Goal: Transaction & Acquisition: Purchase product/service

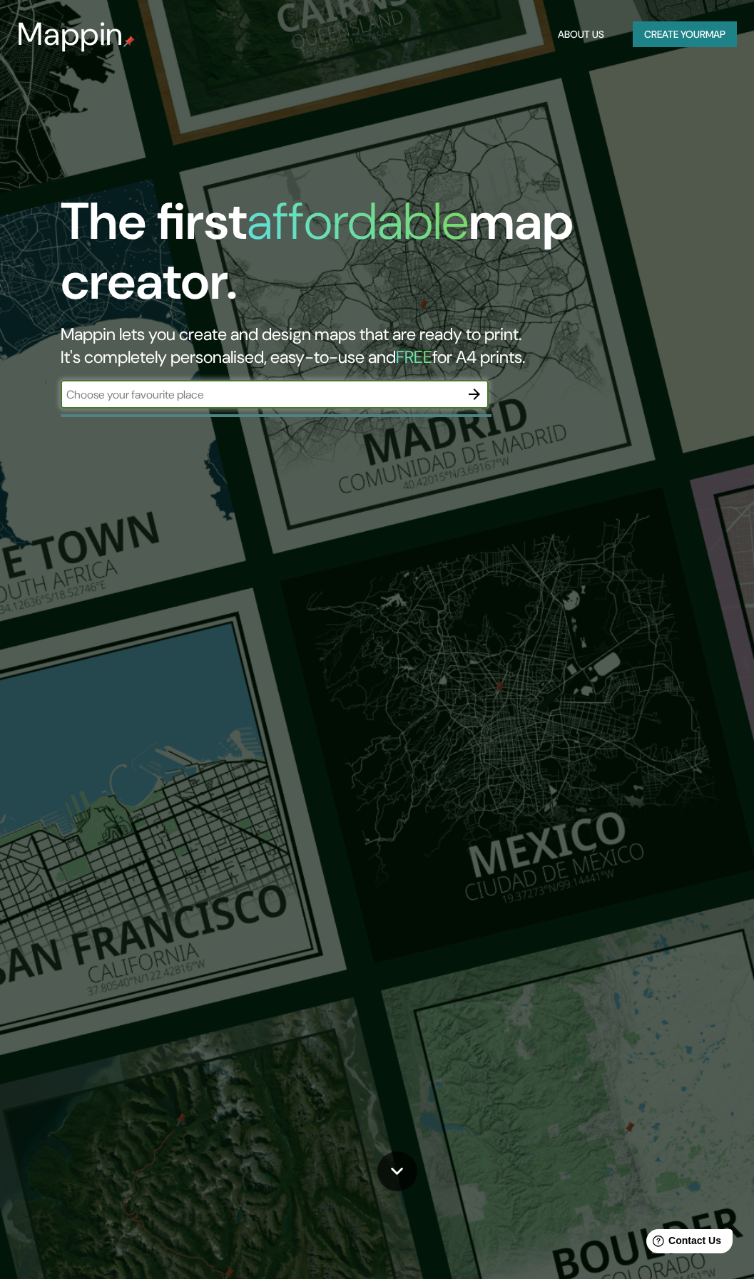
click at [218, 400] on input "text" at bounding box center [260, 395] width 399 height 16
type input "china"
click at [476, 390] on icon "button" at bounding box center [474, 394] width 17 height 17
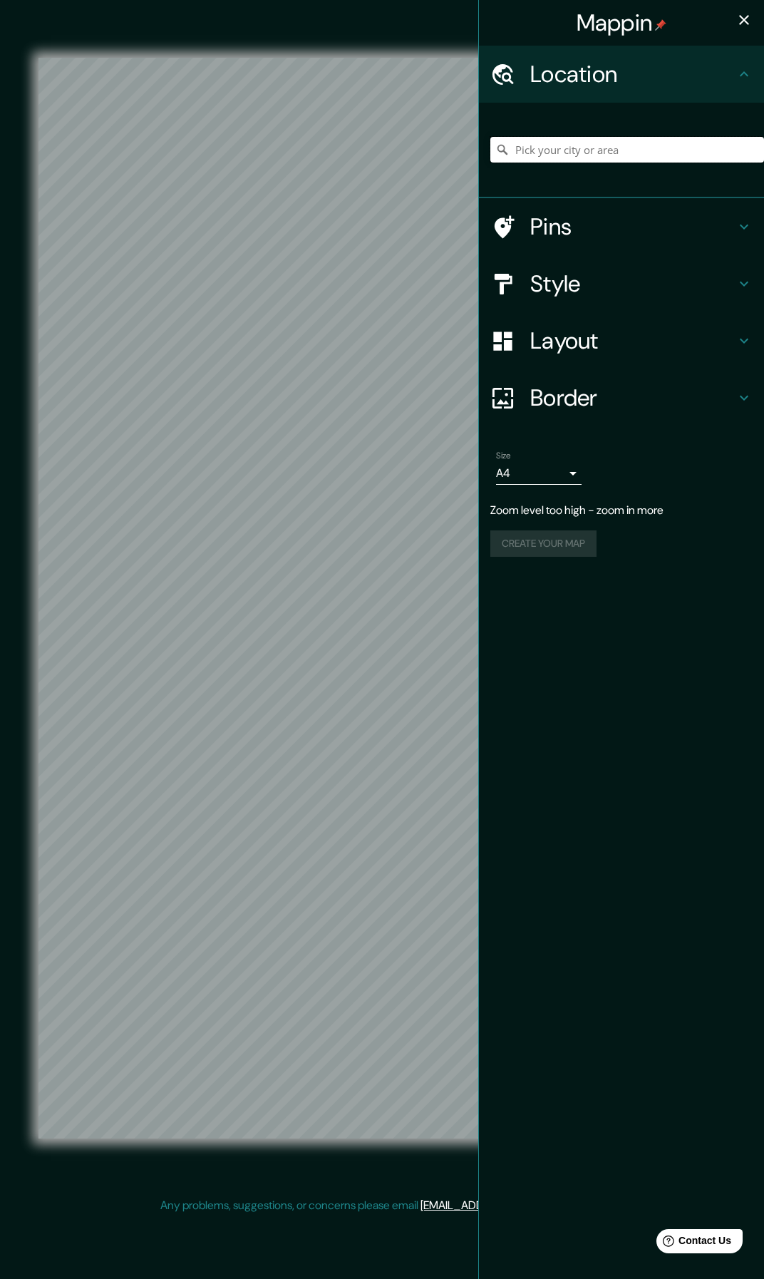
click at [553, 153] on input "Pick your city or area" at bounding box center [628, 150] width 274 height 26
type input "People's Republic of China"
click at [598, 237] on h4 "Pins" at bounding box center [633, 227] width 205 height 29
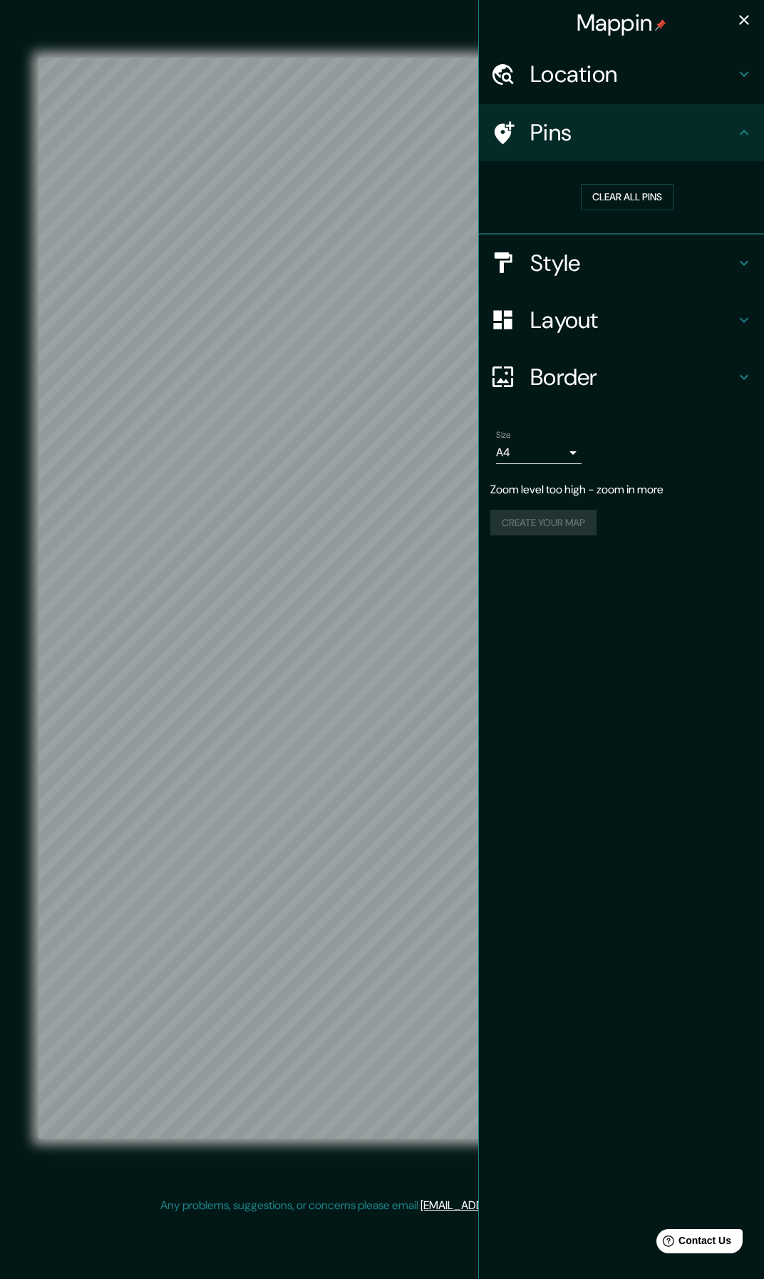
click at [599, 255] on h4 "Style" at bounding box center [633, 263] width 205 height 29
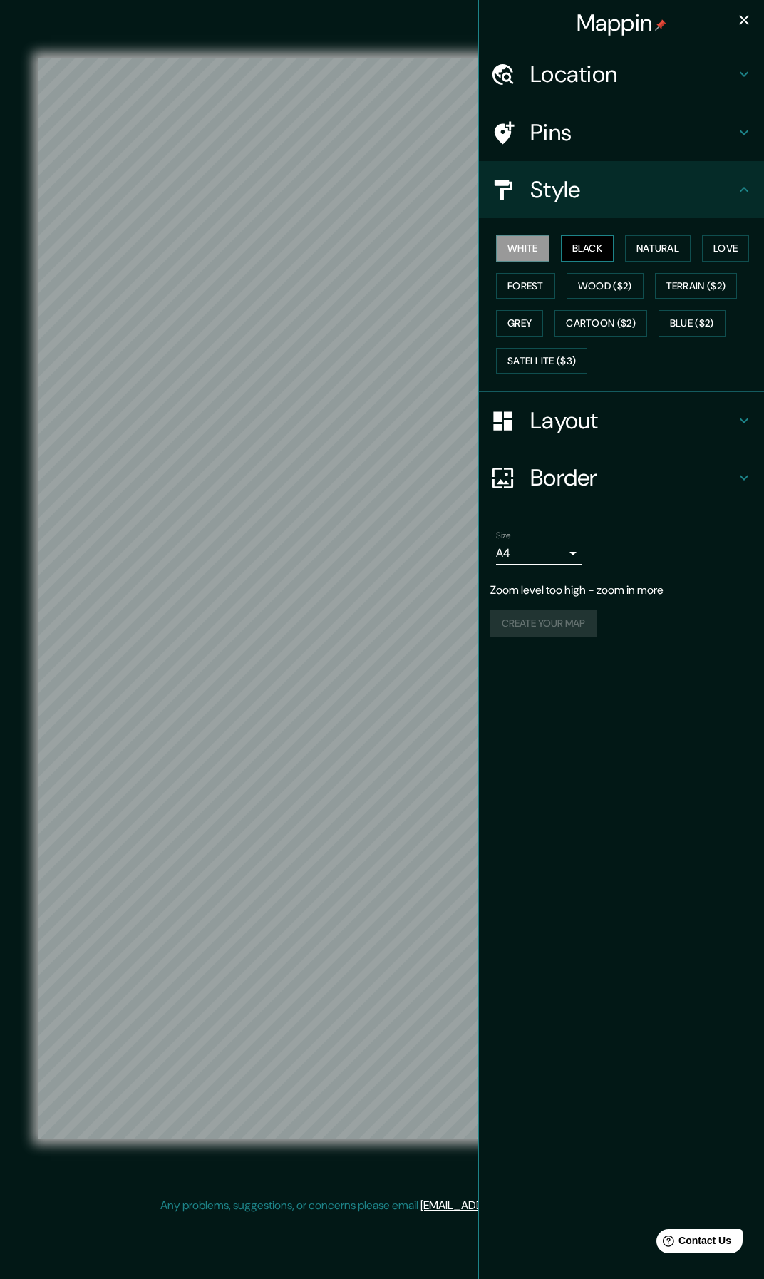
click at [583, 245] on button "Black" at bounding box center [587, 248] width 53 height 26
click at [515, 247] on button "White" at bounding box center [522, 248] width 53 height 26
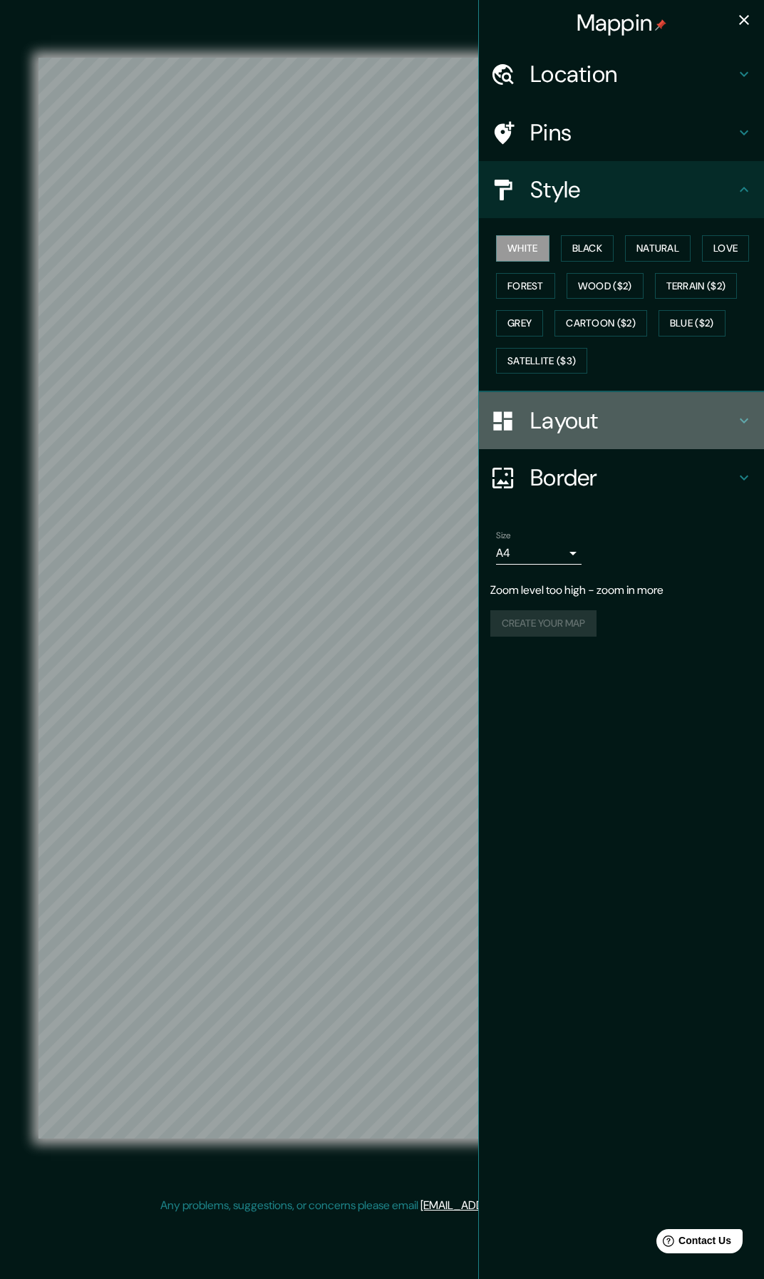
click at [562, 412] on h4 "Layout" at bounding box center [633, 420] width 205 height 29
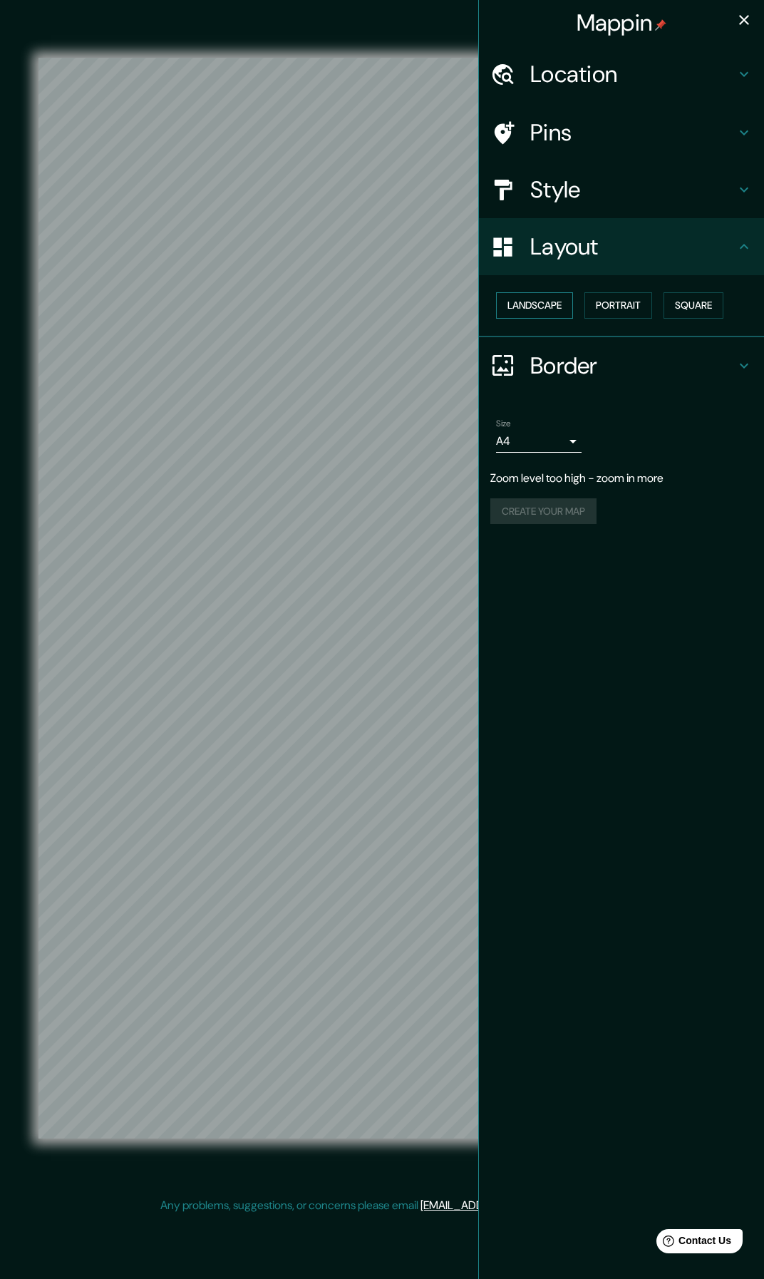
click at [552, 315] on button "Landscape" at bounding box center [534, 305] width 77 height 26
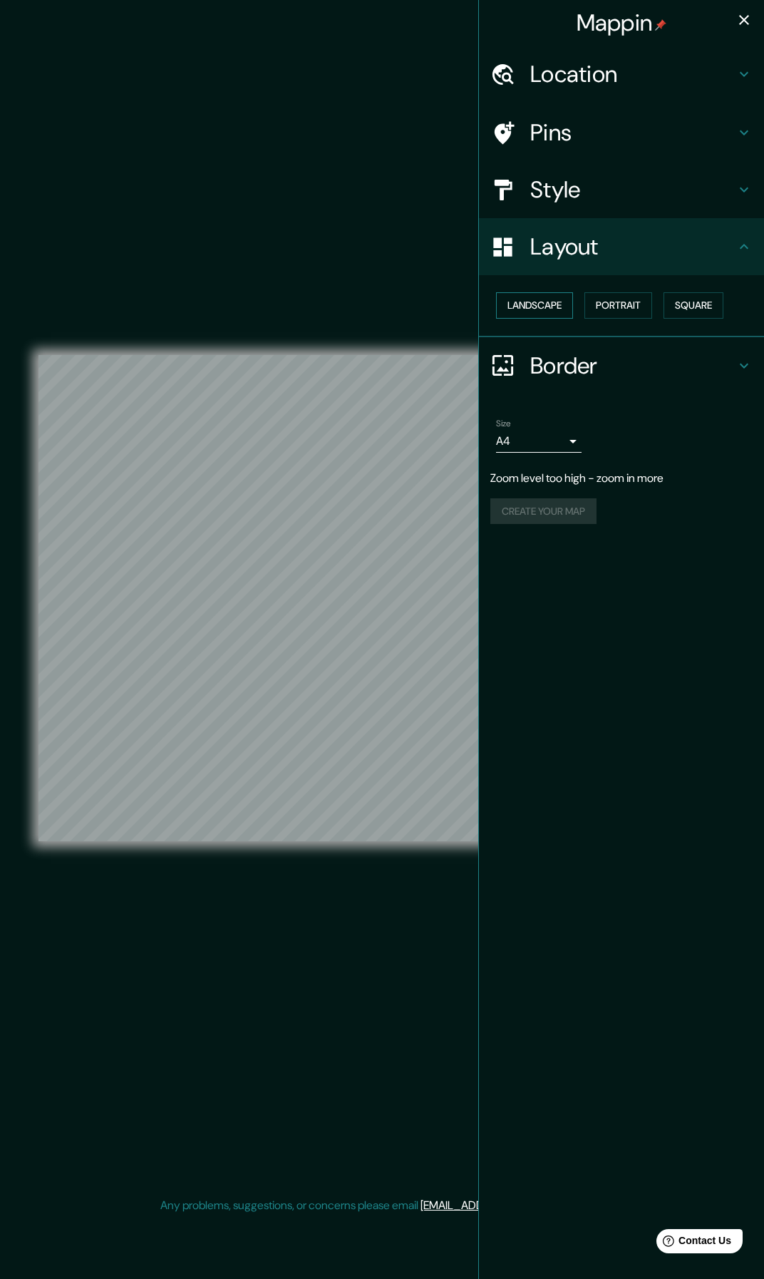
click at [545, 307] on button "Landscape" at bounding box center [534, 305] width 77 height 26
click at [630, 302] on button "Portrait" at bounding box center [619, 305] width 68 height 26
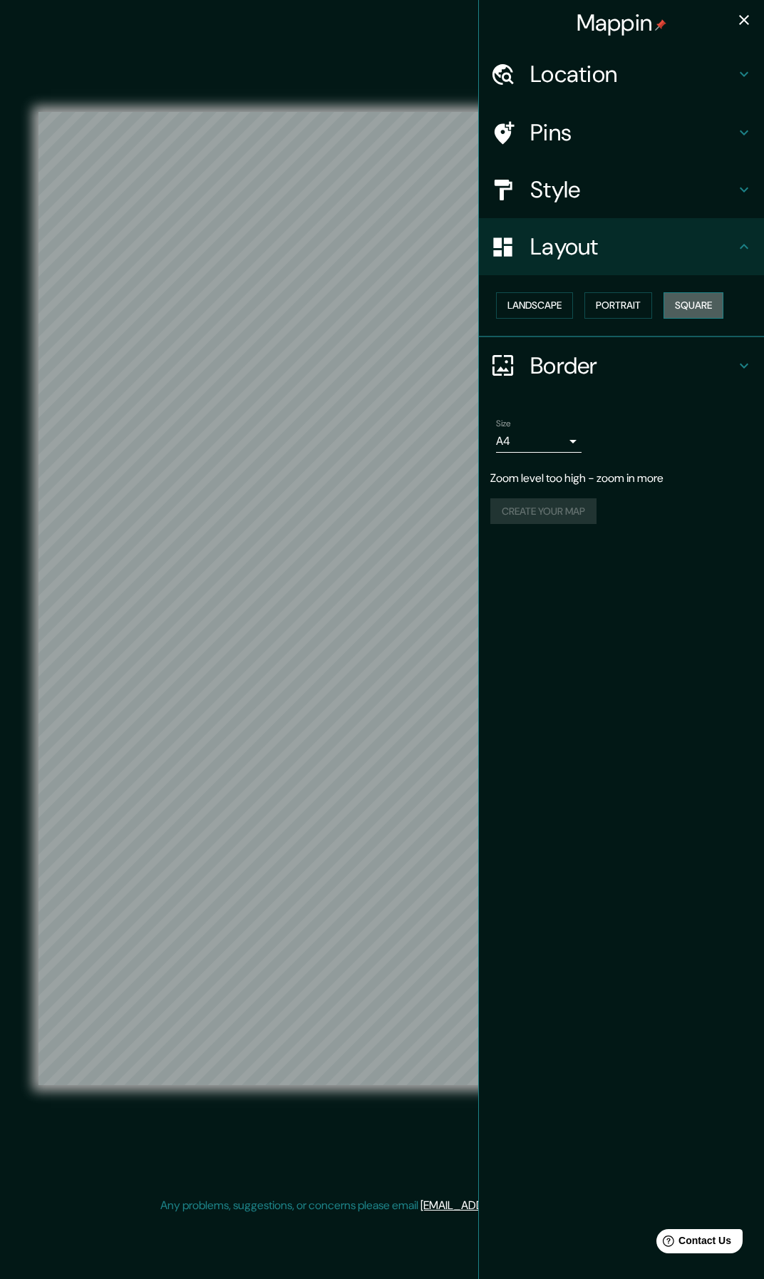
click at [700, 301] on button "Square" at bounding box center [694, 305] width 60 height 26
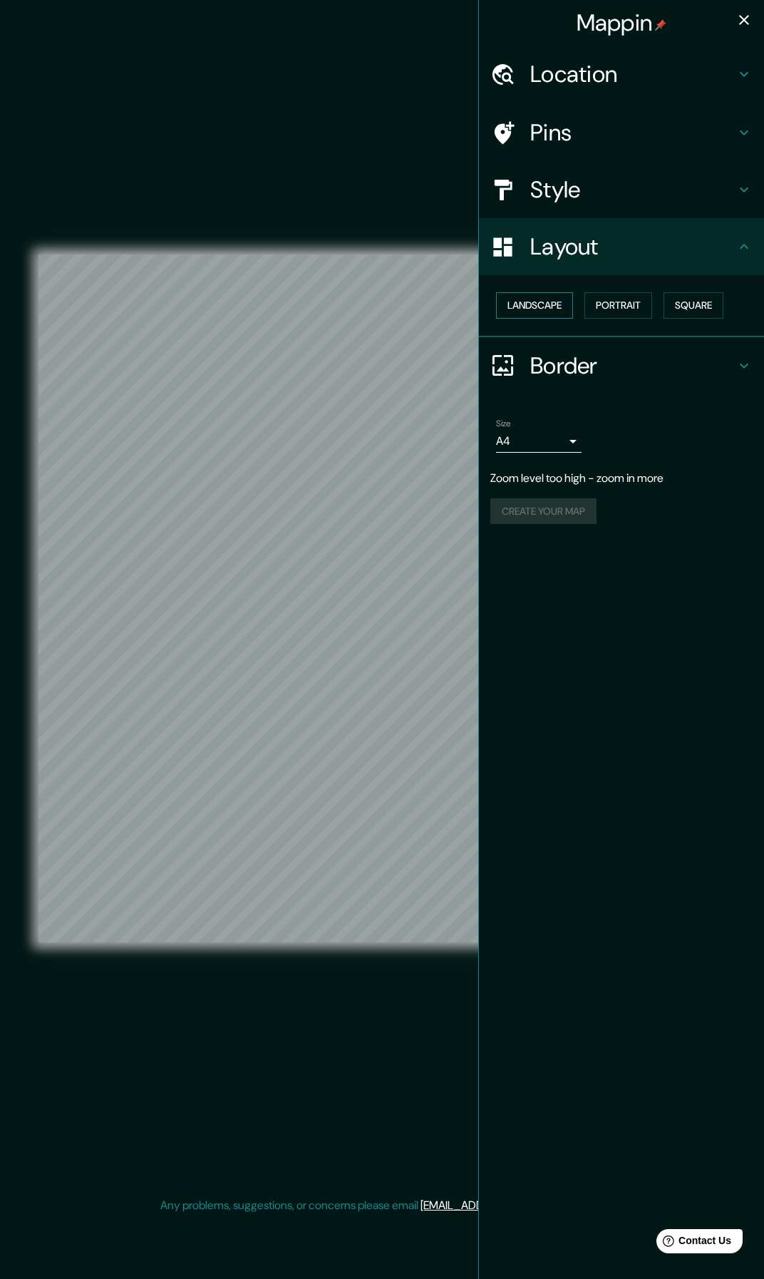
click at [533, 304] on button "Landscape" at bounding box center [534, 305] width 77 height 26
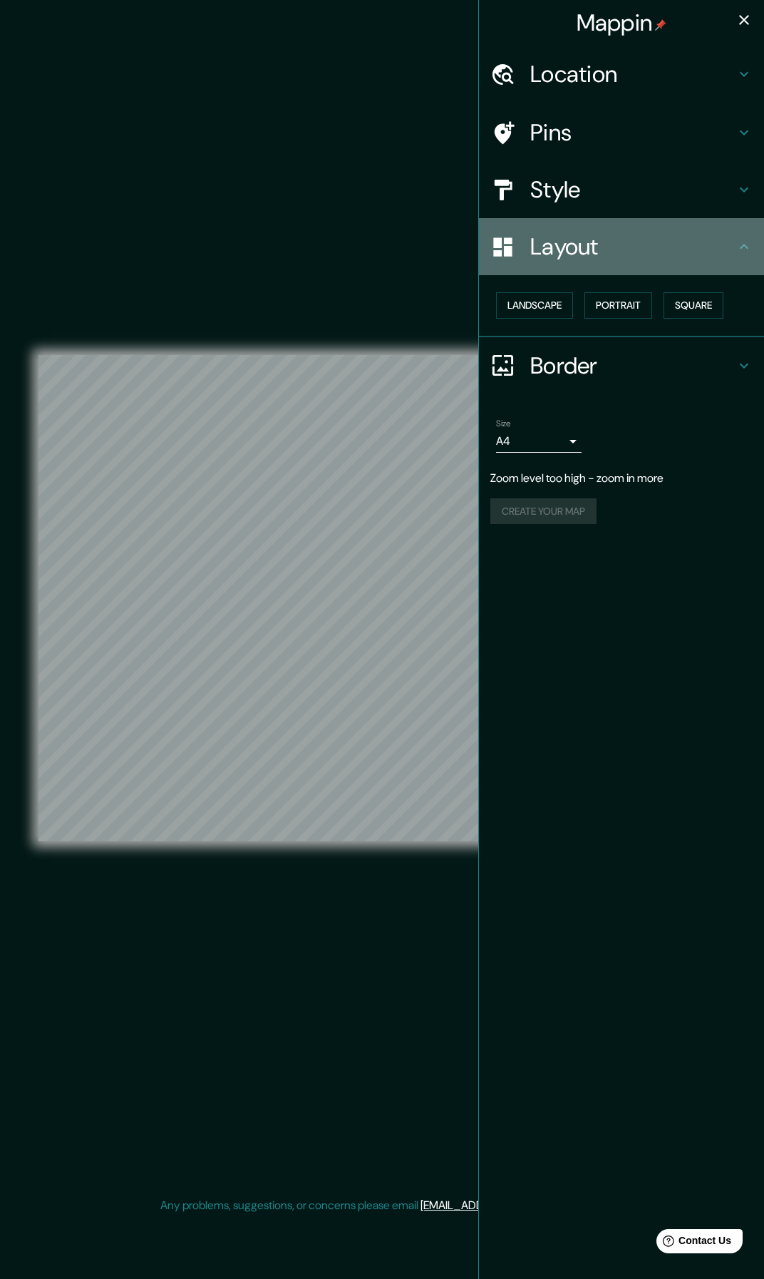
click at [588, 258] on h4 "Layout" at bounding box center [633, 246] width 205 height 29
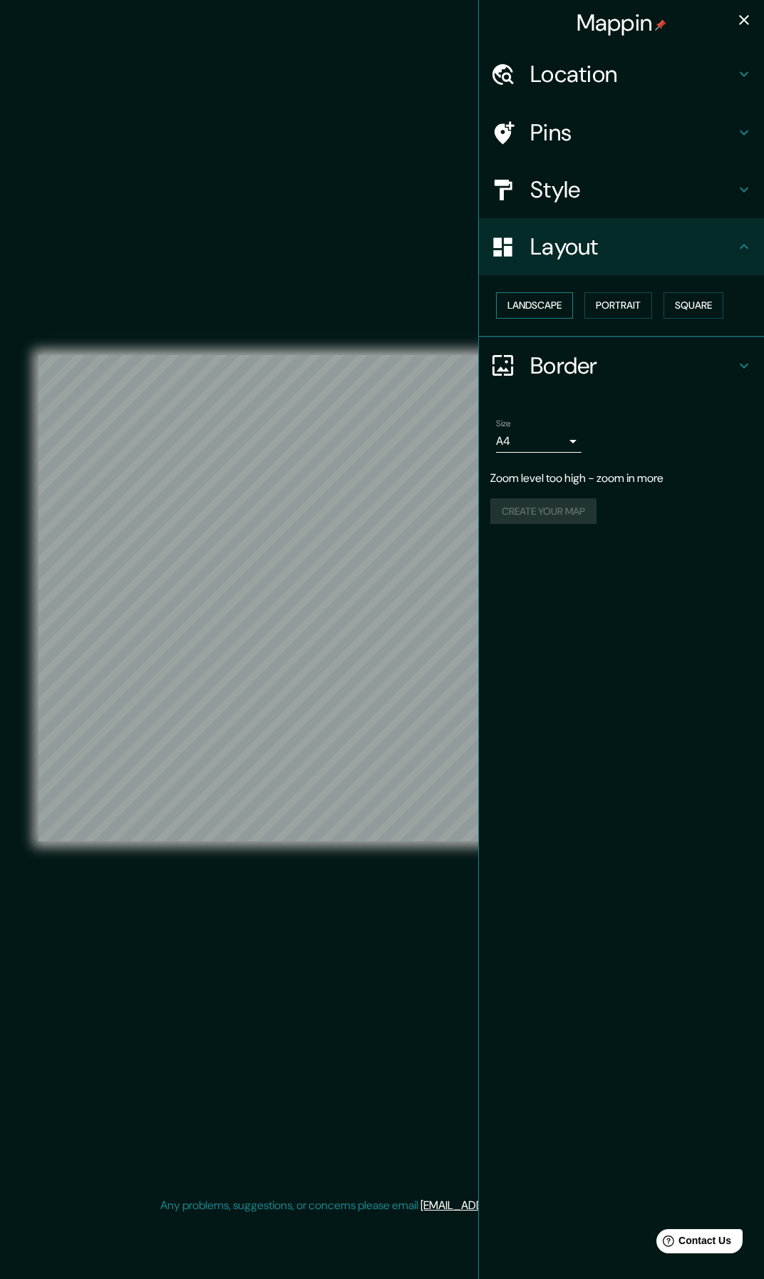
click at [561, 302] on button "Landscape" at bounding box center [534, 305] width 77 height 26
click at [610, 293] on button "Portrait" at bounding box center [619, 305] width 68 height 26
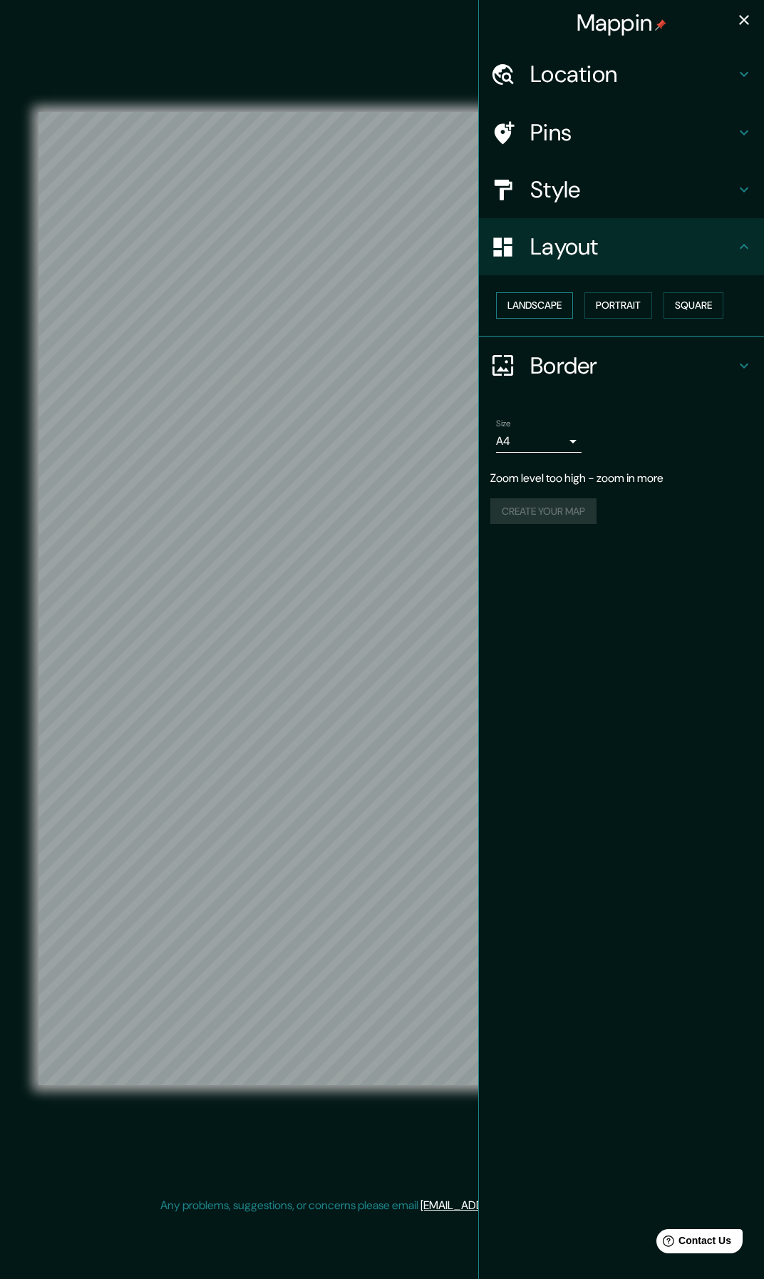
click at [533, 295] on button "Landscape" at bounding box center [534, 305] width 77 height 26
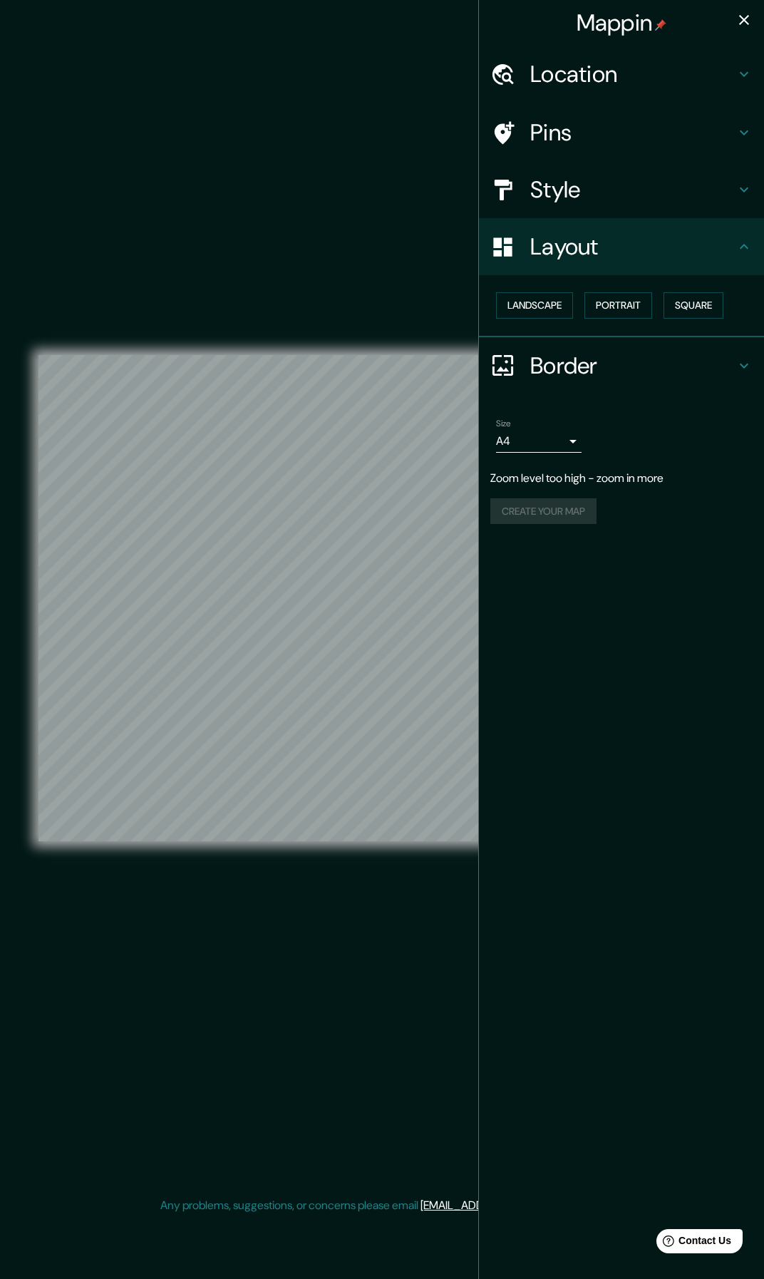
click at [551, 438] on body "Mappin Location [GEOGRAPHIC_DATA] [GEOGRAPHIC_DATA] [GEOGRAPHIC_DATA][US_STATE]…" at bounding box center [382, 639] width 764 height 1279
click at [628, 667] on div at bounding box center [382, 639] width 764 height 1279
click at [618, 623] on div "Mappin Location [GEOGRAPHIC_DATA] [GEOGRAPHIC_DATA] [GEOGRAPHIC_DATA][US_STATE]…" at bounding box center [622, 639] width 286 height 1279
click at [546, 444] on body "Mappin Location [GEOGRAPHIC_DATA] [GEOGRAPHIC_DATA] [GEOGRAPHIC_DATA][US_STATE]…" at bounding box center [382, 639] width 764 height 1279
click at [347, 575] on div at bounding box center [382, 639] width 764 height 1279
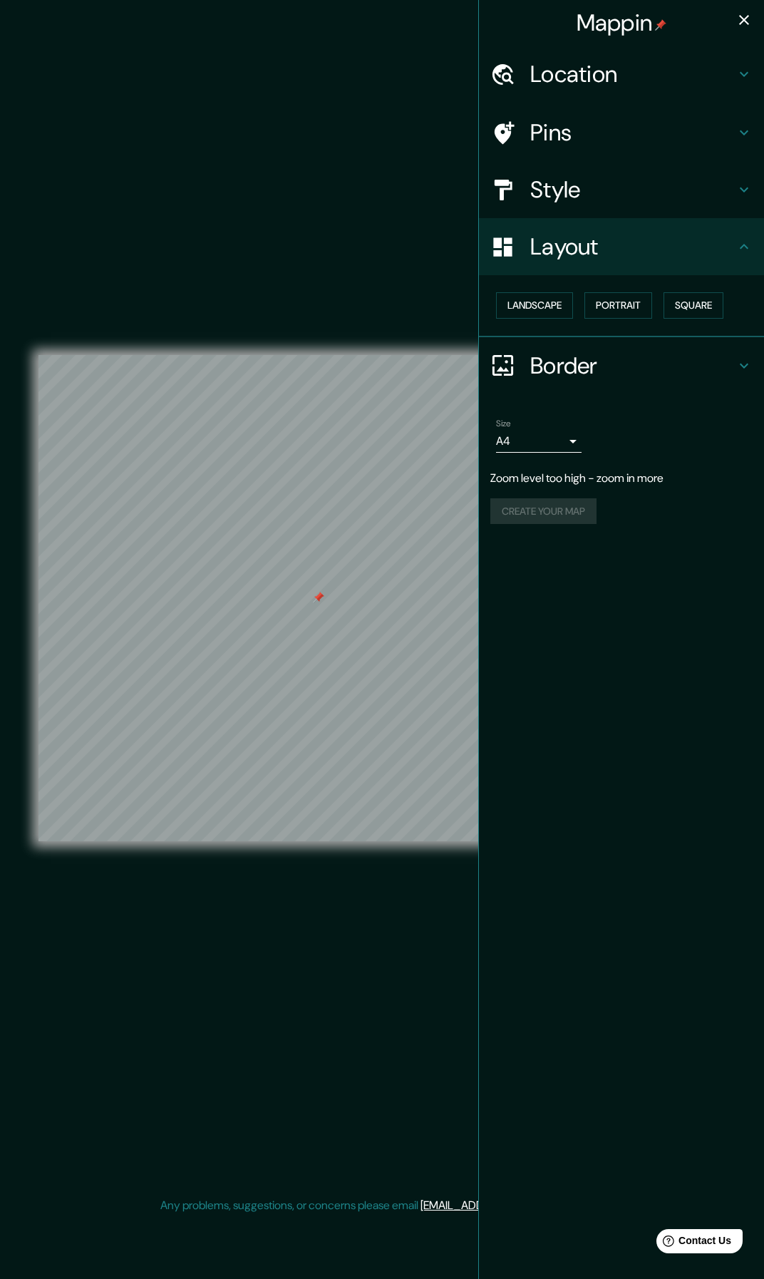
click at [592, 83] on h4 "Location" at bounding box center [633, 74] width 205 height 29
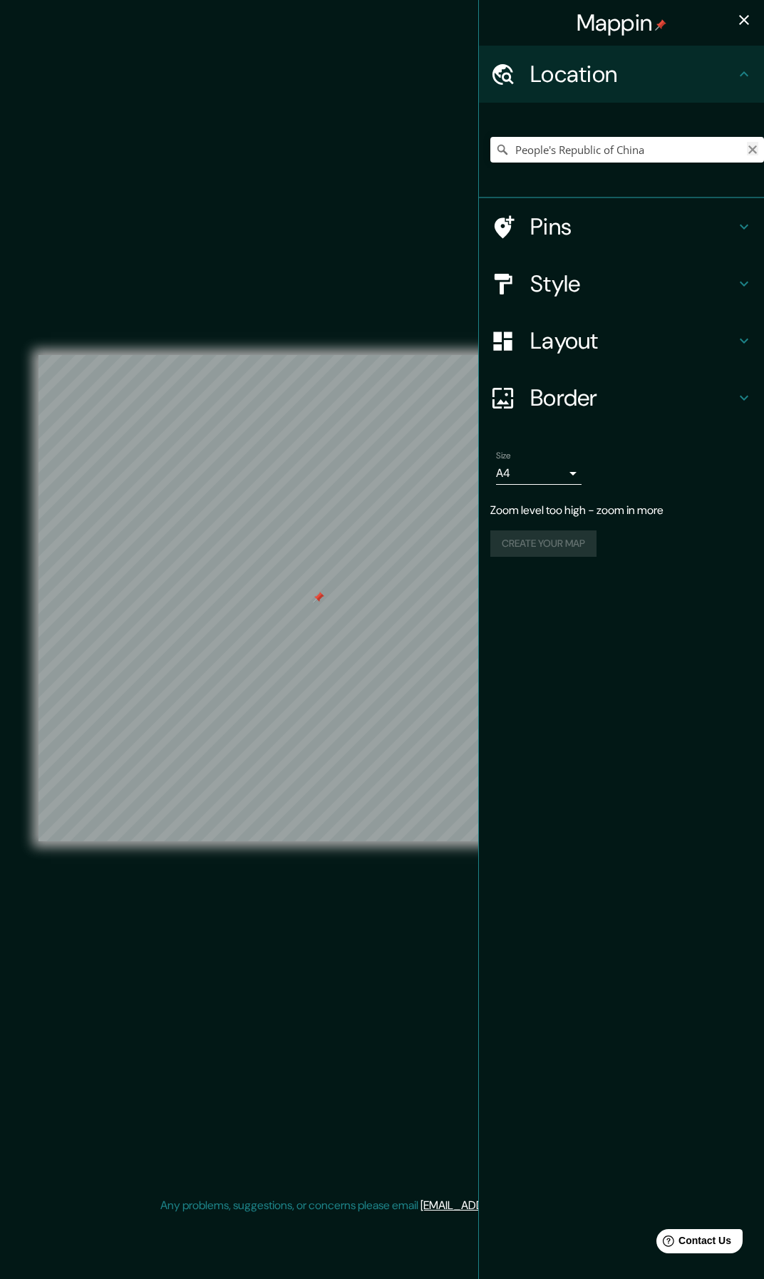
click at [753, 153] on icon "Clear" at bounding box center [752, 149] width 11 height 11
click at [563, 225] on h4 "Pins" at bounding box center [633, 227] width 205 height 29
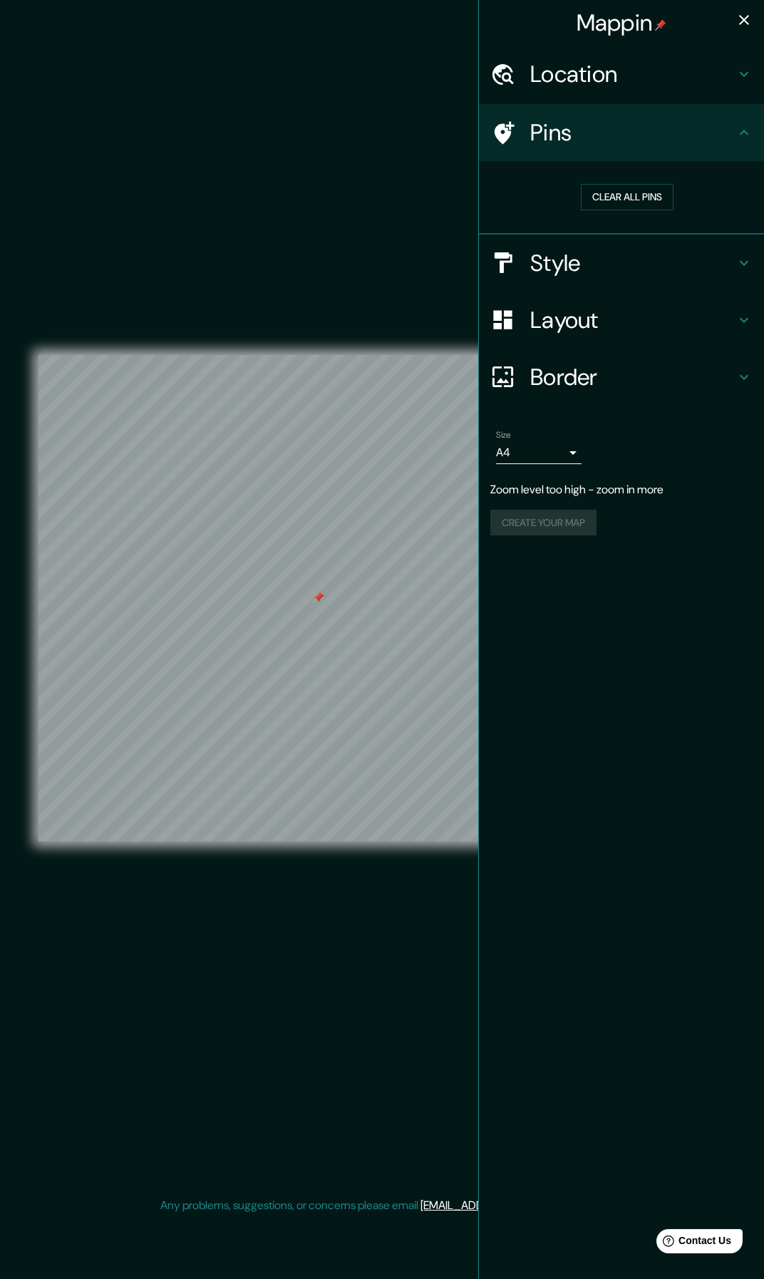
click at [599, 125] on h4 "Pins" at bounding box center [633, 132] width 205 height 29
click at [612, 190] on button "Clear all pins" at bounding box center [627, 197] width 93 height 26
click at [588, 133] on h4 "Pins" at bounding box center [633, 132] width 205 height 29
click at [587, 87] on h4 "Location" at bounding box center [633, 74] width 205 height 29
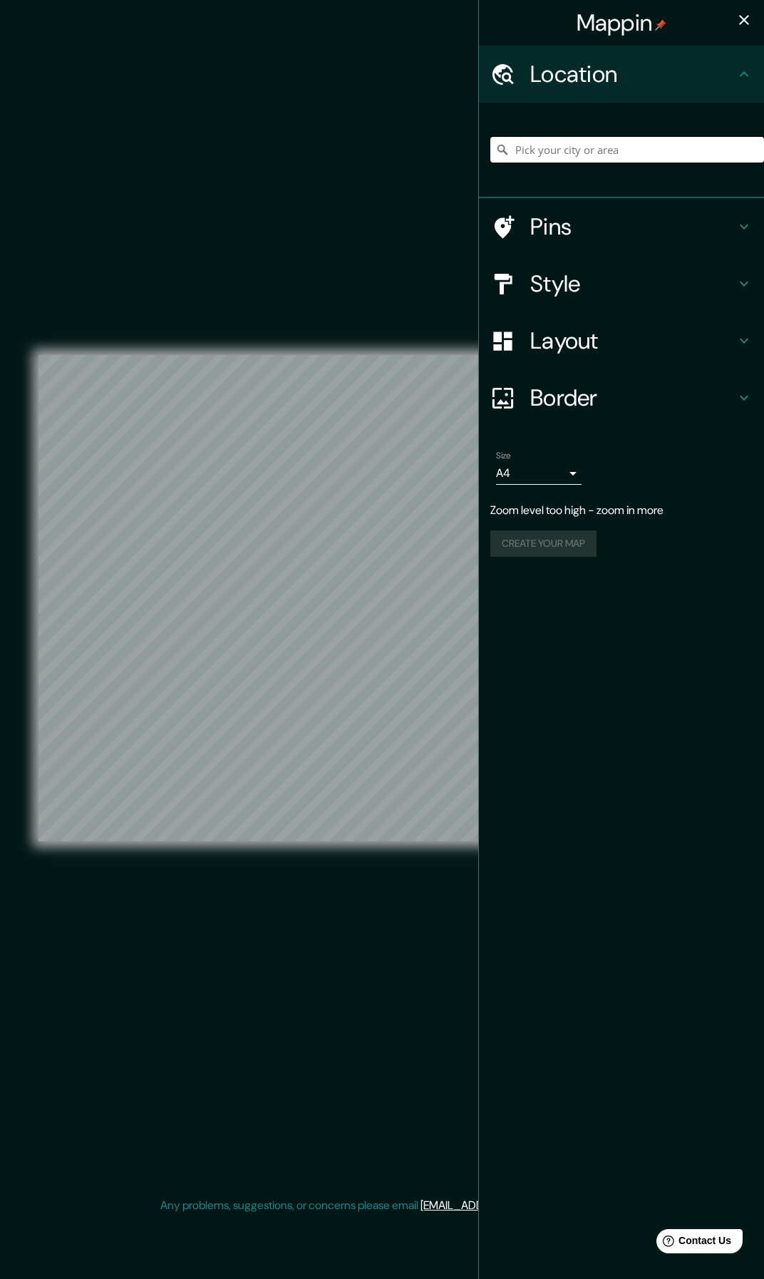
click at [571, 145] on input "Pick your city or area" at bounding box center [628, 150] width 274 height 26
click at [566, 227] on h4 "Pins" at bounding box center [633, 227] width 205 height 29
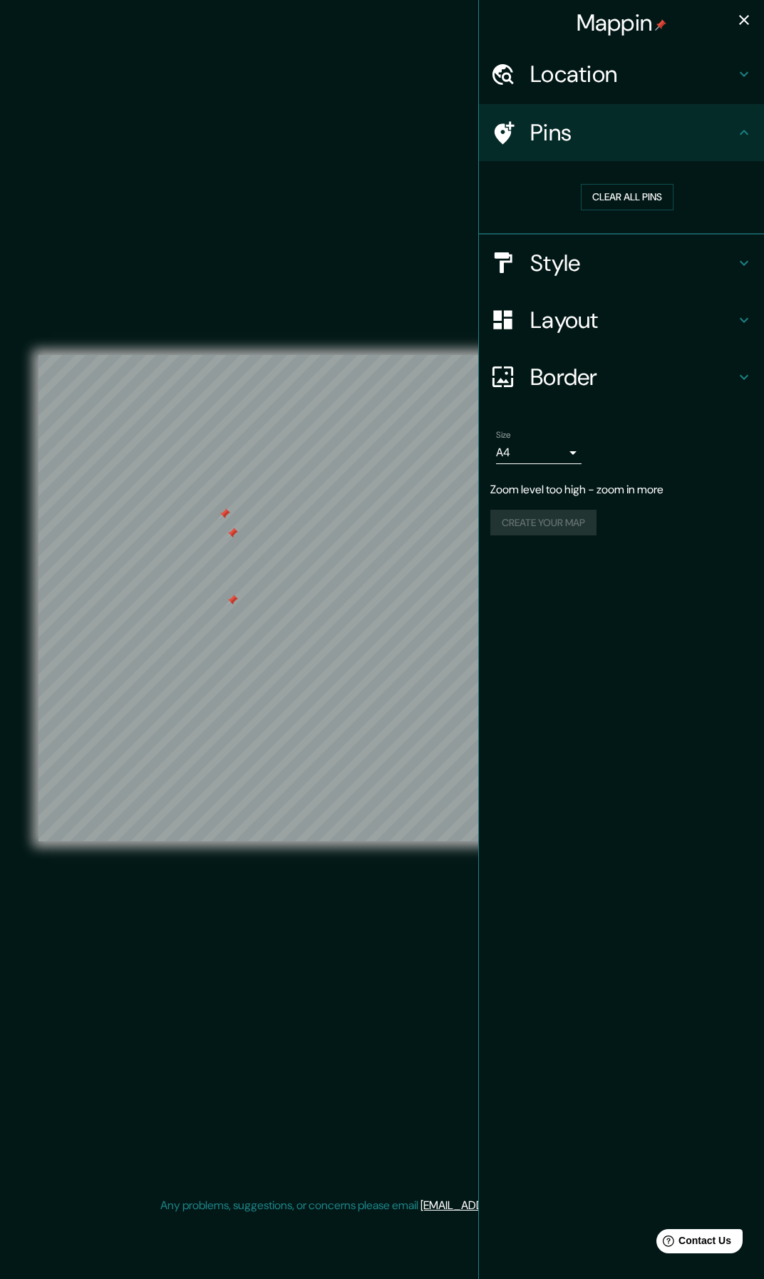
click at [574, 569] on div "Mappin Location [GEOGRAPHIC_DATA] [GEOGRAPHIC_DATA] [US_STATE], [US_STATE], [GE…" at bounding box center [622, 639] width 286 height 1279
click at [563, 524] on div "Create your map" at bounding box center [622, 523] width 262 height 26
click at [590, 334] on h4 "Layout" at bounding box center [633, 320] width 205 height 29
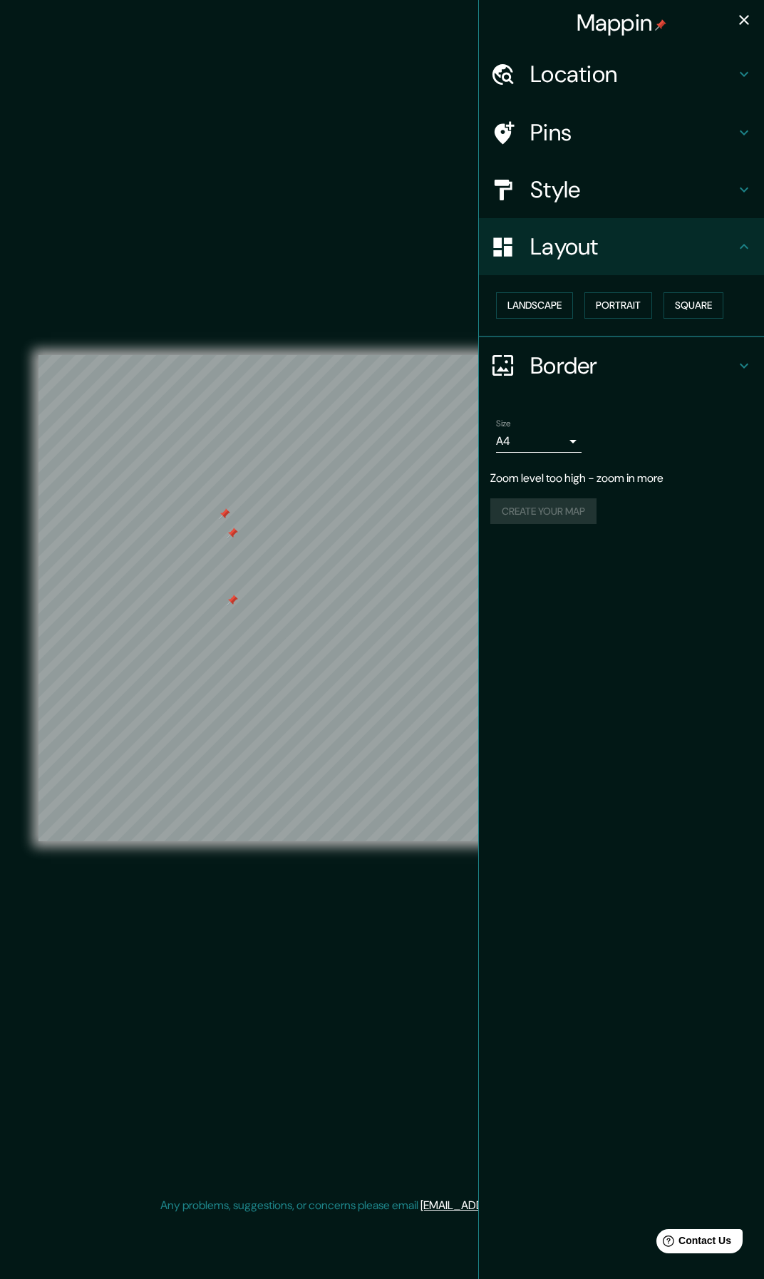
click at [575, 183] on h4 "Style" at bounding box center [633, 189] width 205 height 29
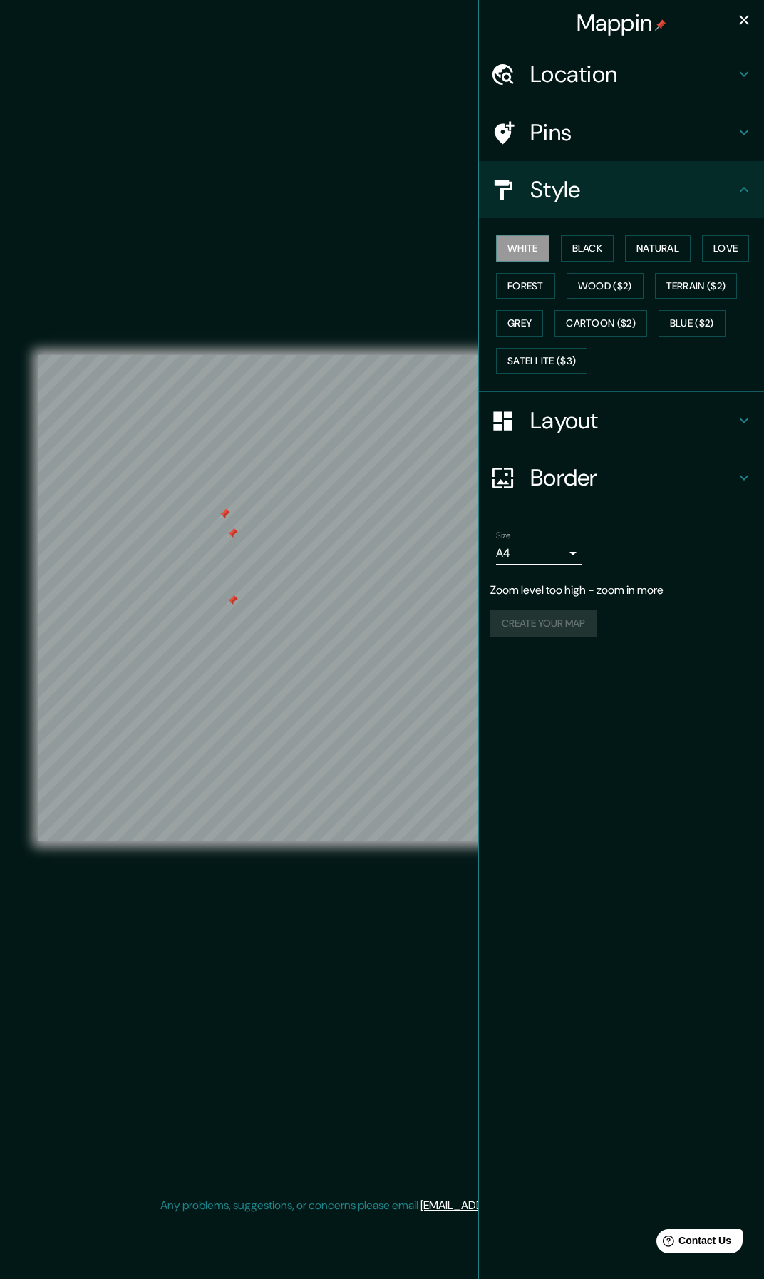
click at [575, 183] on h4 "Style" at bounding box center [633, 189] width 205 height 29
click at [564, 623] on div "Create your map" at bounding box center [622, 623] width 262 height 26
click at [747, 23] on icon "button" at bounding box center [744, 19] width 17 height 17
